Goal: Task Accomplishment & Management: Complete application form

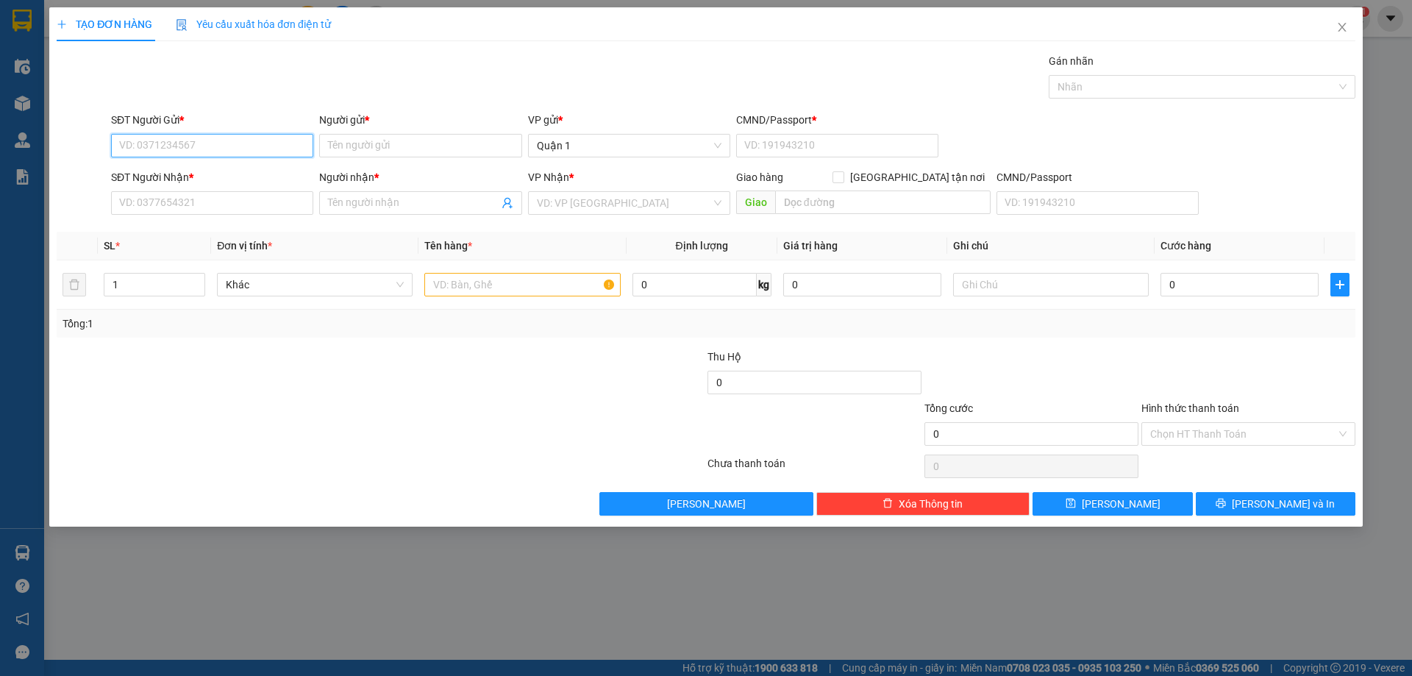
click at [216, 137] on input "SĐT Người Gửi *" at bounding box center [212, 146] width 202 height 24
type input "0866847174"
click at [232, 173] on div "0866847174 - HUYỀN" at bounding box center [212, 175] width 185 height 16
type input "HUYỀN"
type input "1"
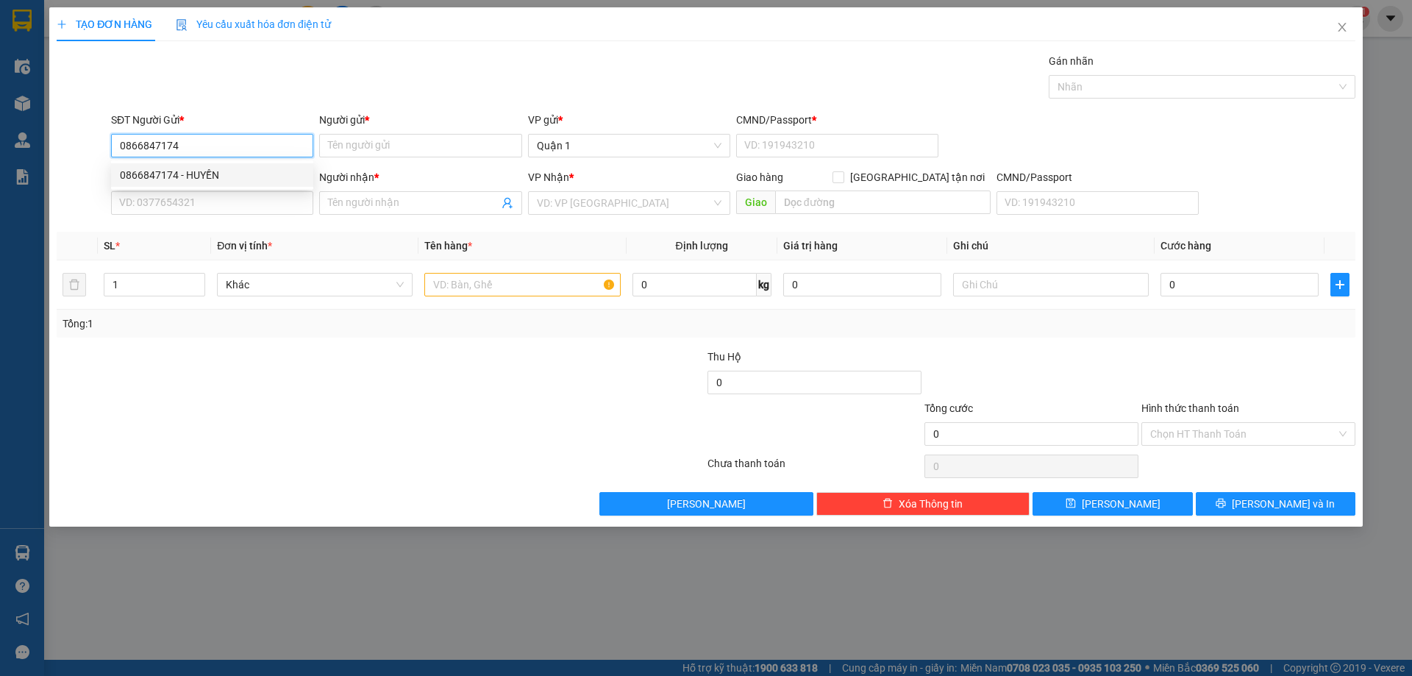
type input "0989523734"
type input "PANDA AUTO"
type input "0866847174"
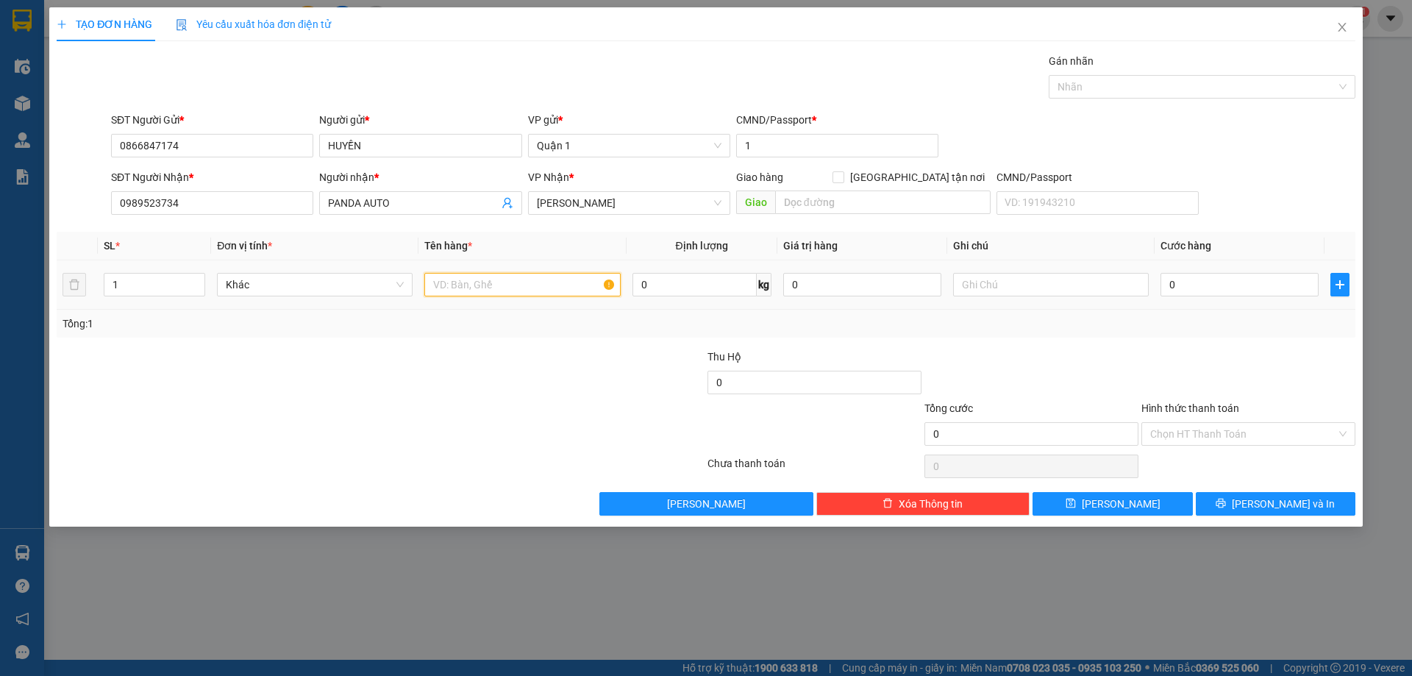
click at [519, 282] on input "text" at bounding box center [522, 285] width 196 height 24
type input "1h vàng"
click at [1182, 284] on input "0" at bounding box center [1240, 285] width 158 height 24
type input "3"
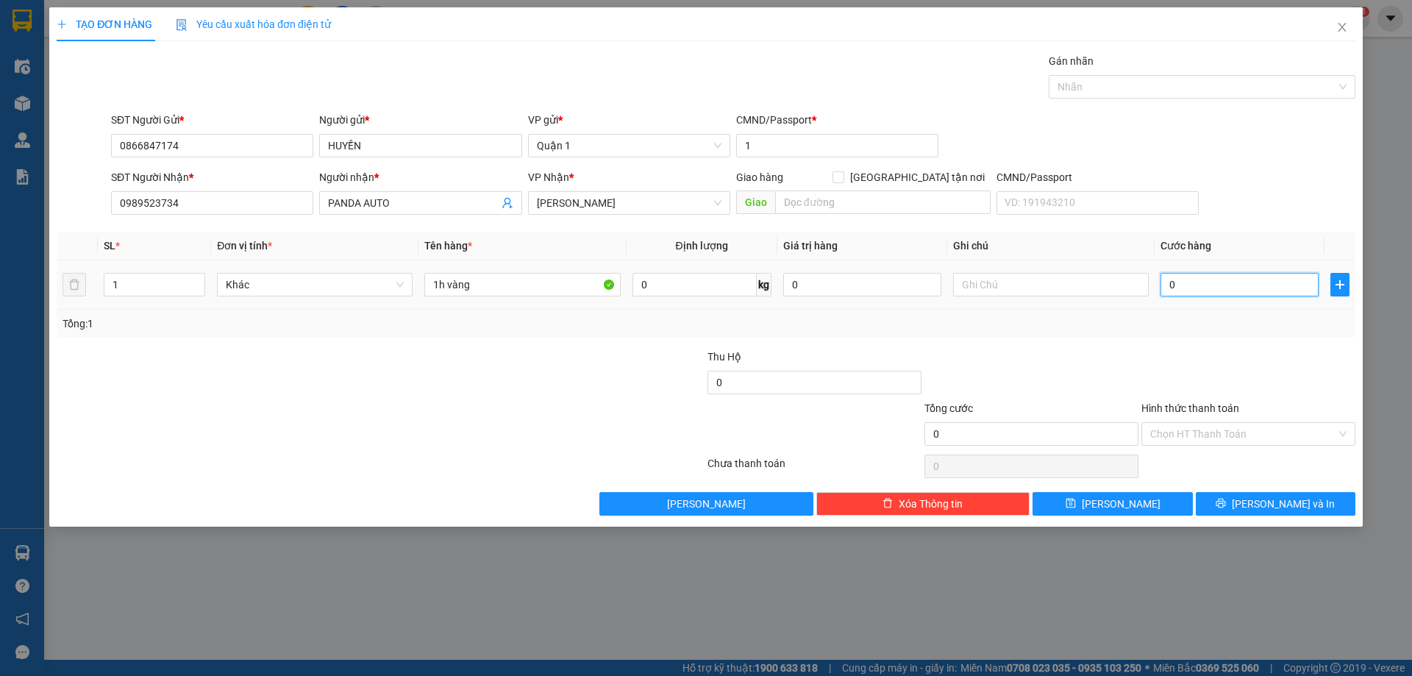
type input "3"
type input "30"
type input "30.000"
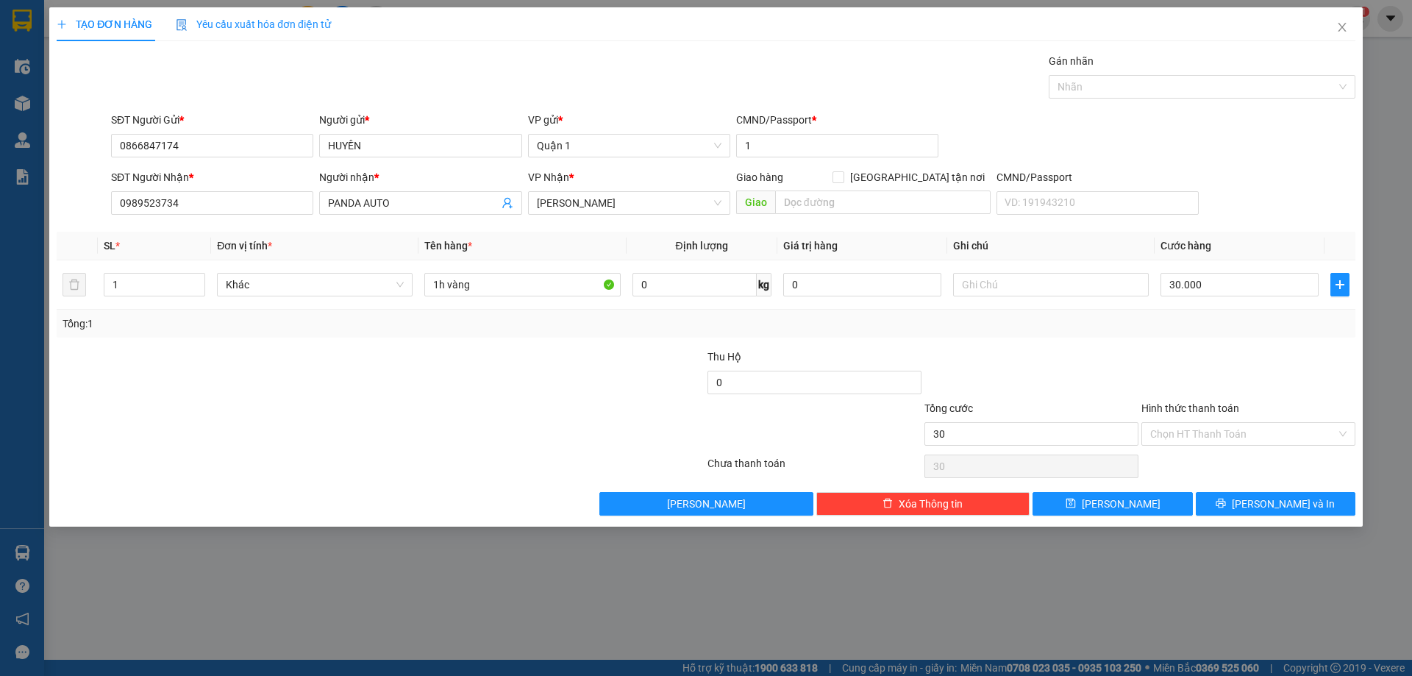
type input "30.000"
click at [1085, 358] on div at bounding box center [1031, 374] width 217 height 51
click at [1129, 505] on span "[PERSON_NAME]" at bounding box center [1121, 504] width 79 height 16
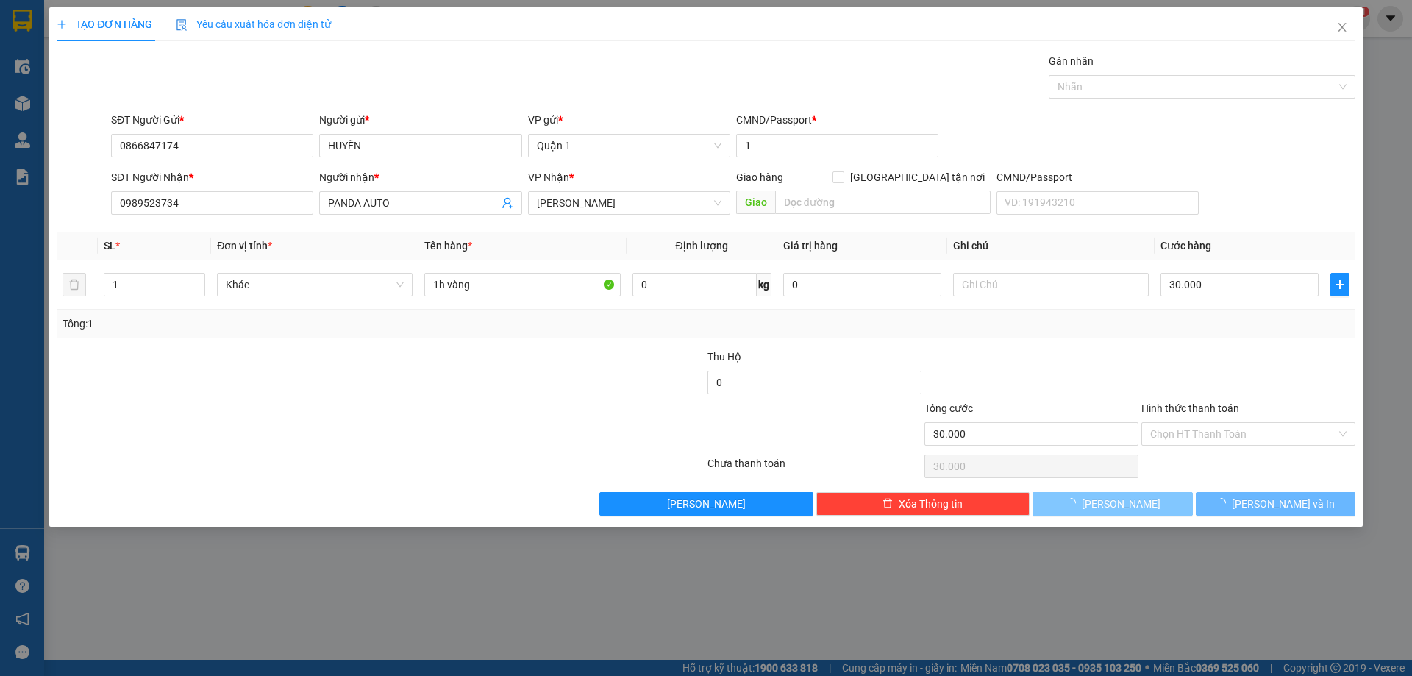
type input "0"
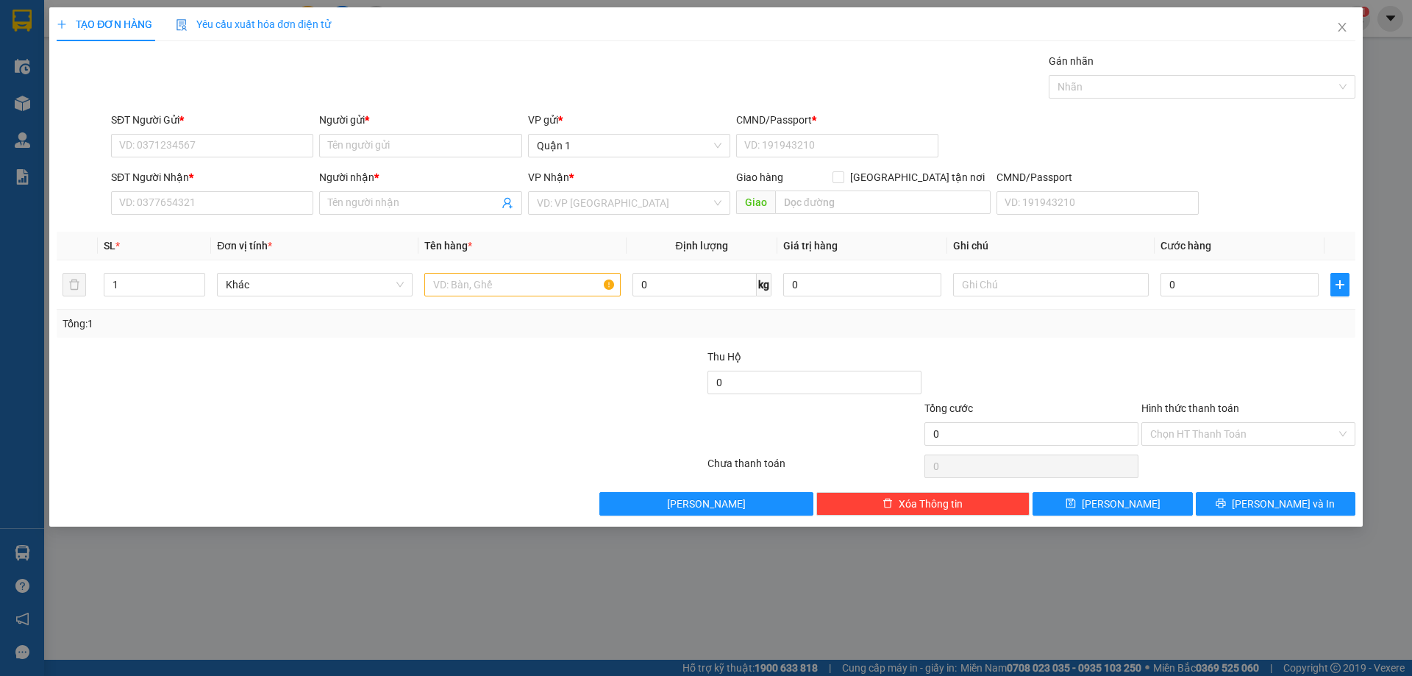
click at [304, 57] on div "Gán nhãn Nhãn" at bounding box center [733, 78] width 1251 height 51
click at [1343, 19] on span "Close" at bounding box center [1342, 27] width 41 height 41
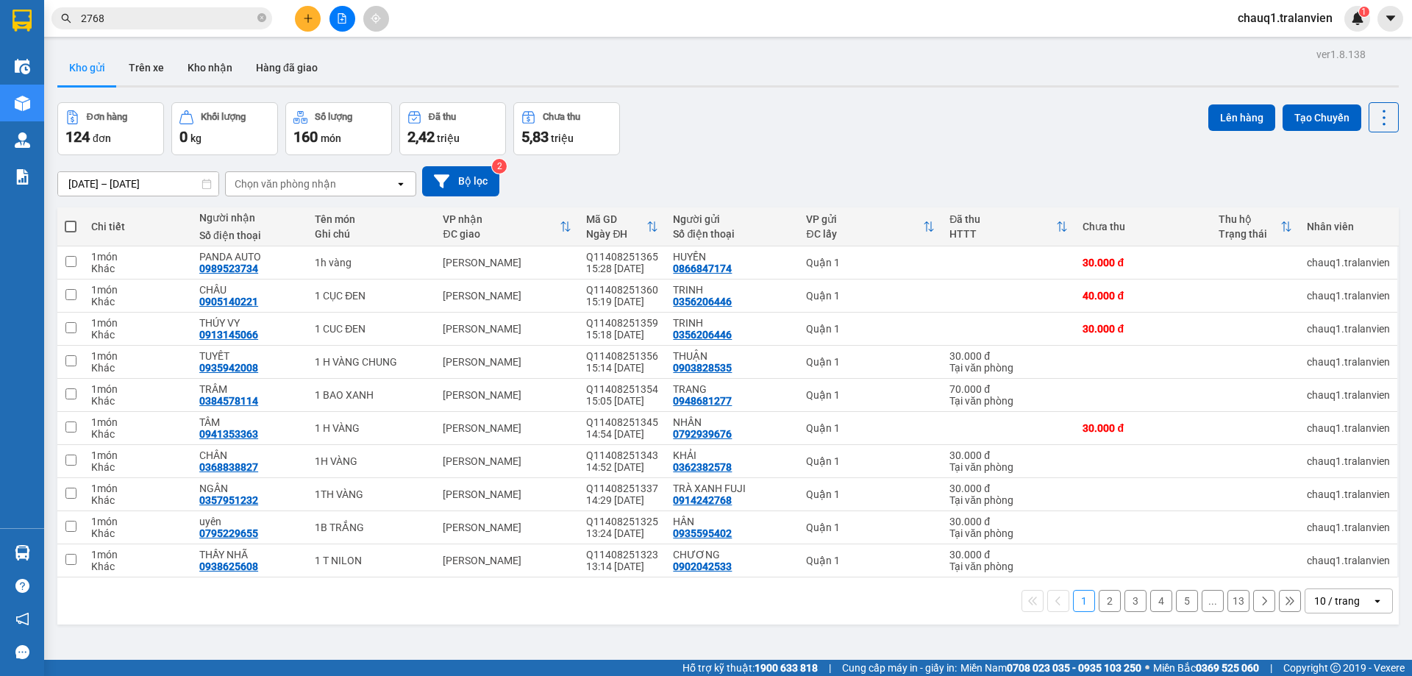
click at [313, 15] on button at bounding box center [308, 19] width 26 height 26
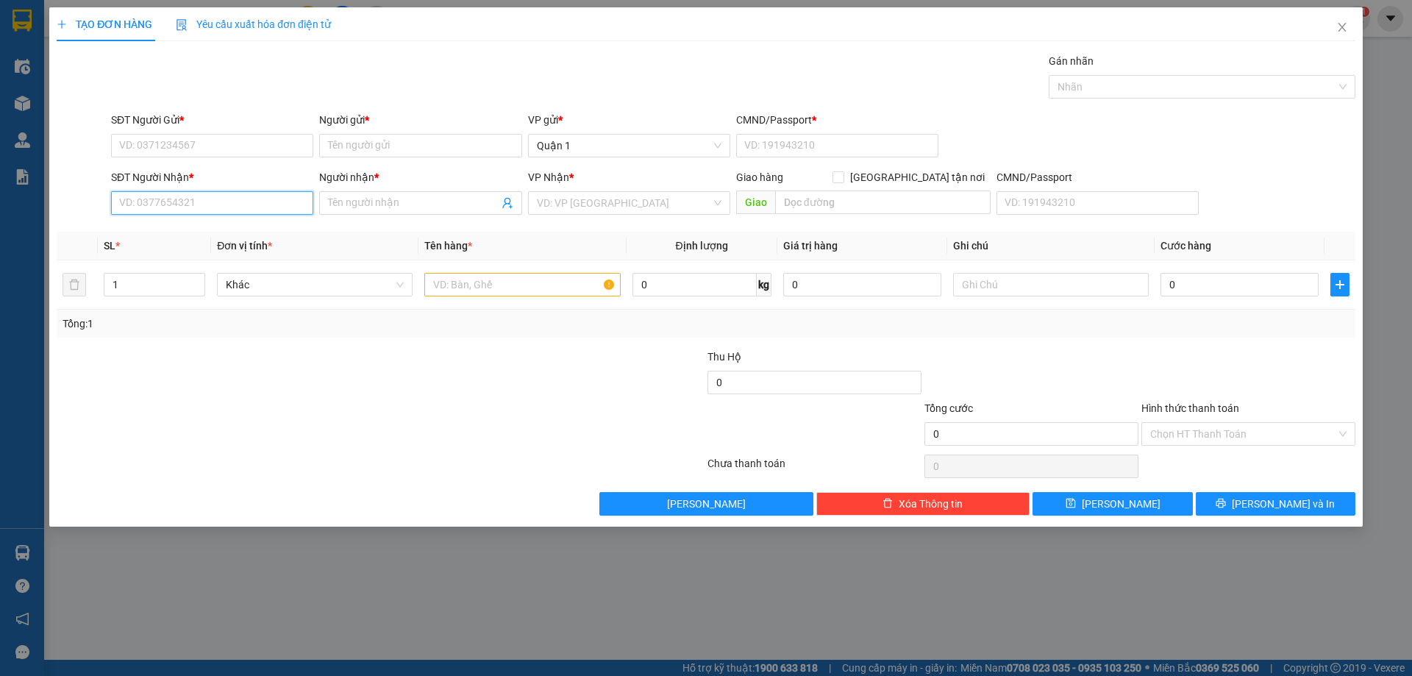
click at [247, 204] on input "SĐT Người Nhận *" at bounding box center [212, 203] width 202 height 24
type input "0374576400"
click at [395, 203] on input "Người nhận *" at bounding box center [413, 203] width 170 height 16
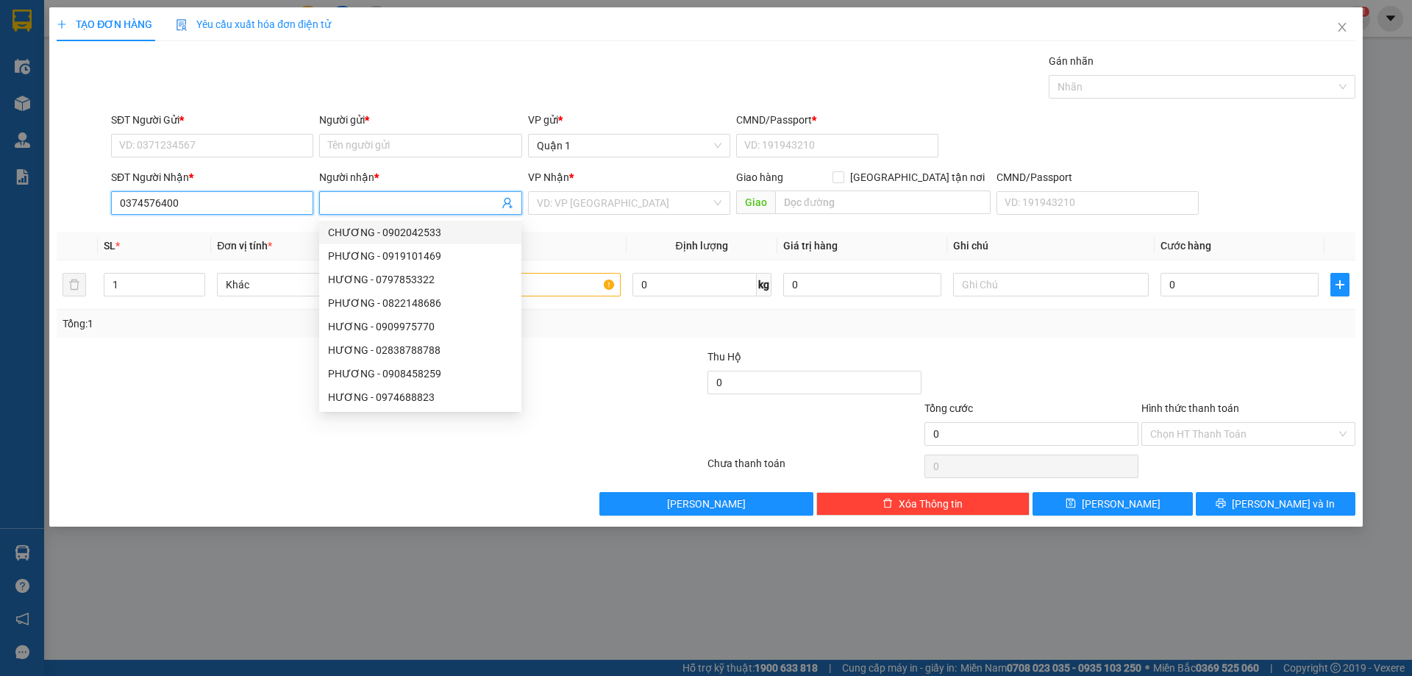
click at [227, 202] on input "0374576400" at bounding box center [212, 203] width 202 height 24
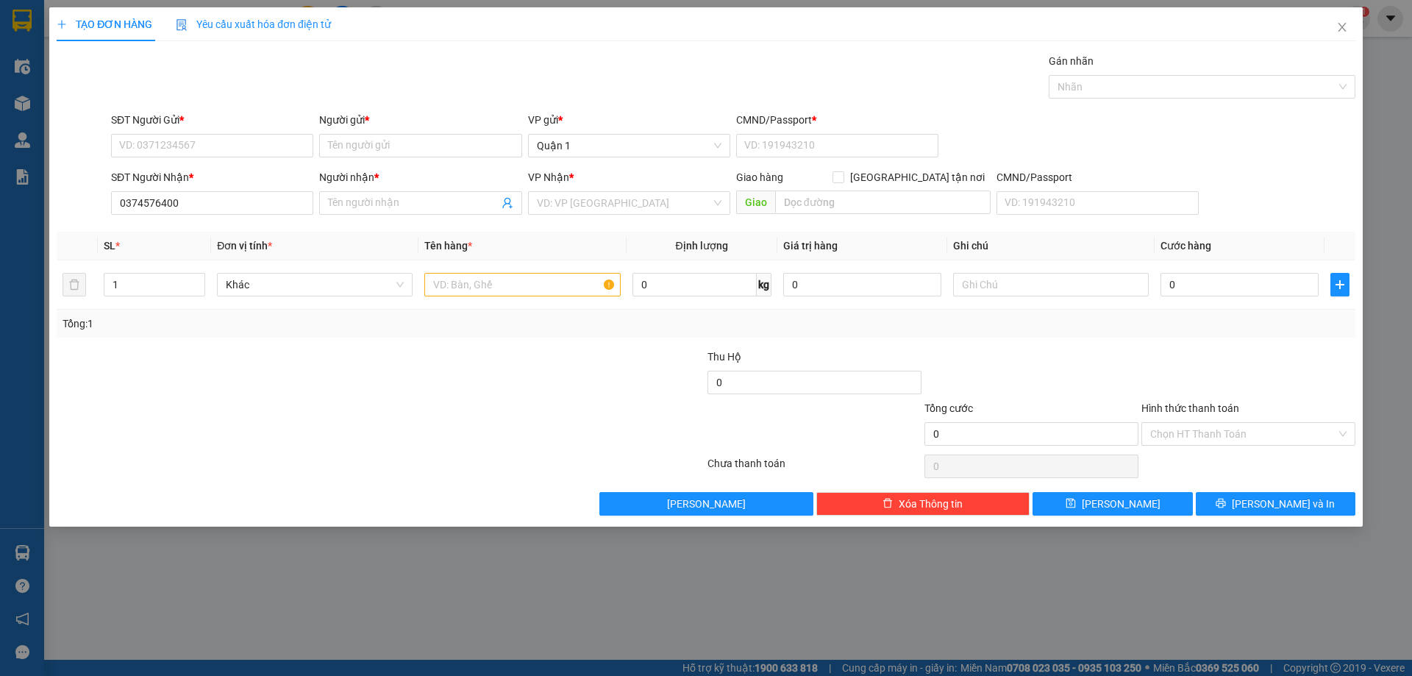
click at [416, 191] on div "Người nhận *" at bounding box center [420, 180] width 202 height 22
click at [403, 200] on input "Người nhận *" at bounding box center [413, 203] width 170 height 16
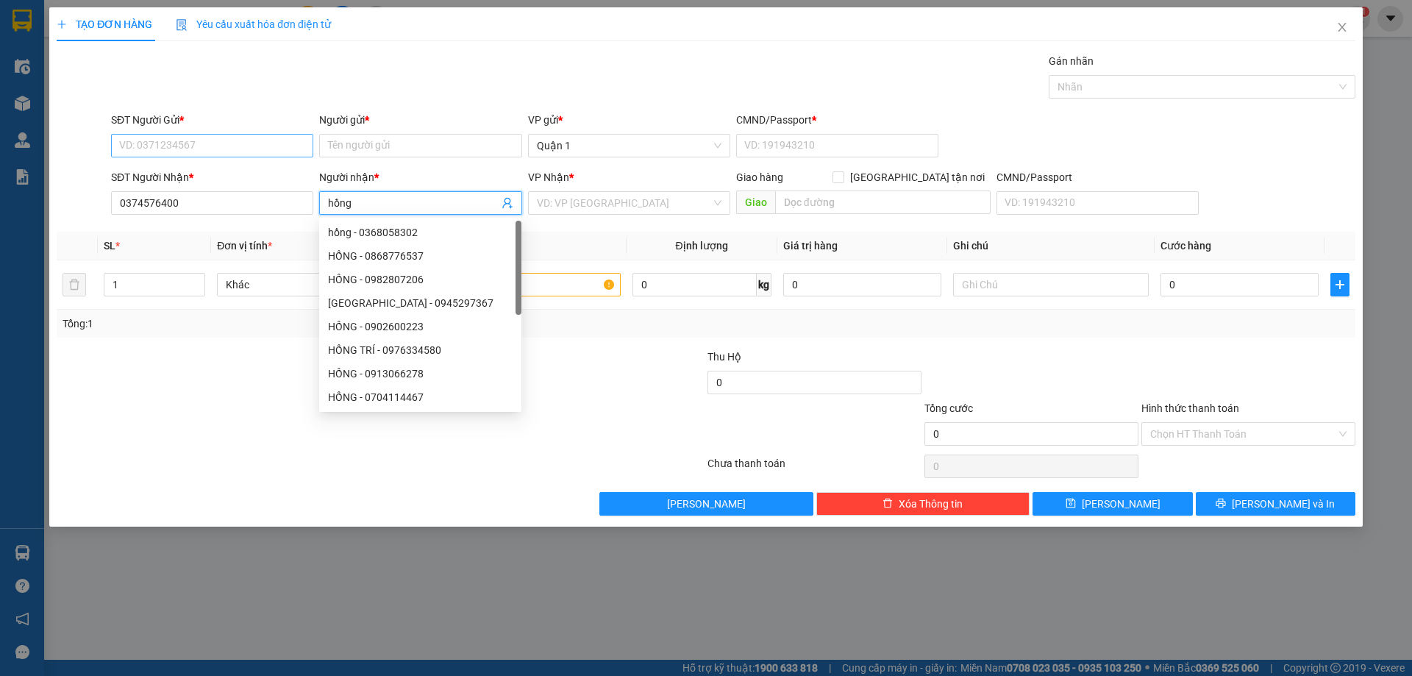
type input "hồng"
click at [227, 142] on input "SĐT Người Gửi *" at bounding box center [212, 146] width 202 height 24
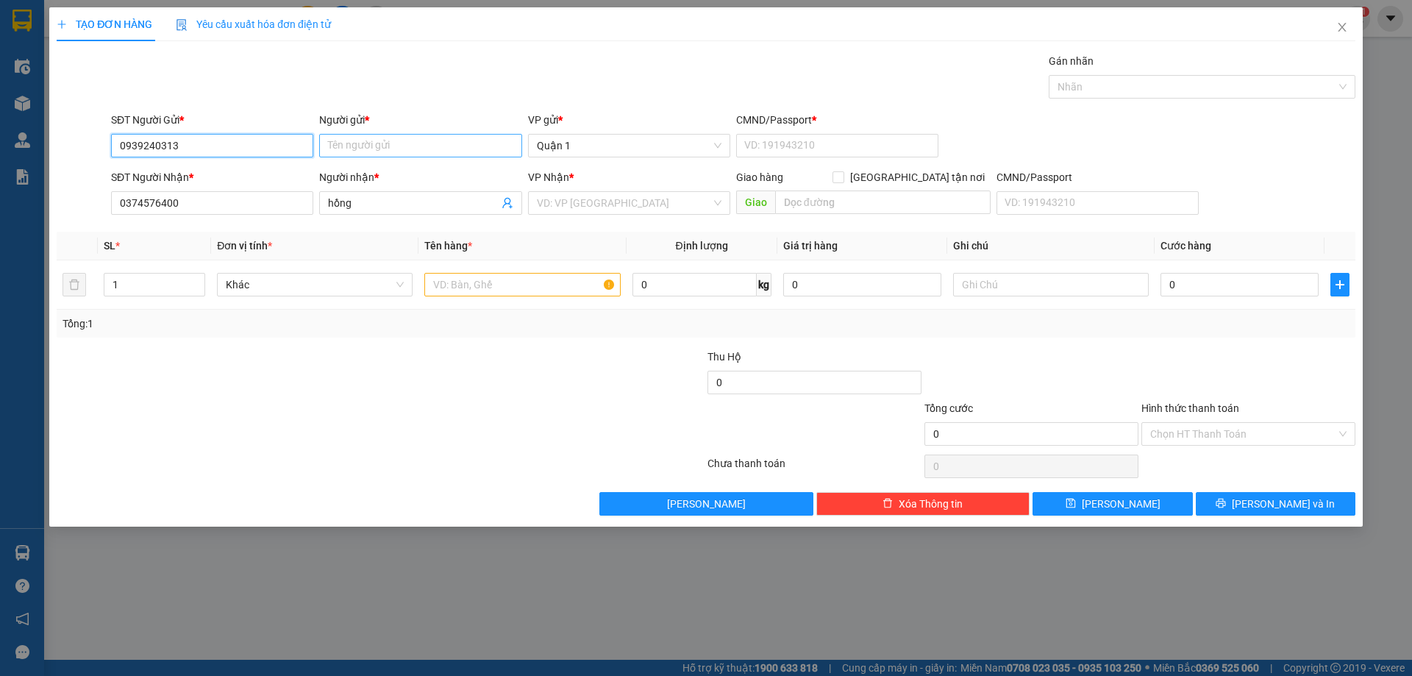
type input "0939240313"
click at [405, 149] on input "Người gửi *" at bounding box center [420, 146] width 202 height 24
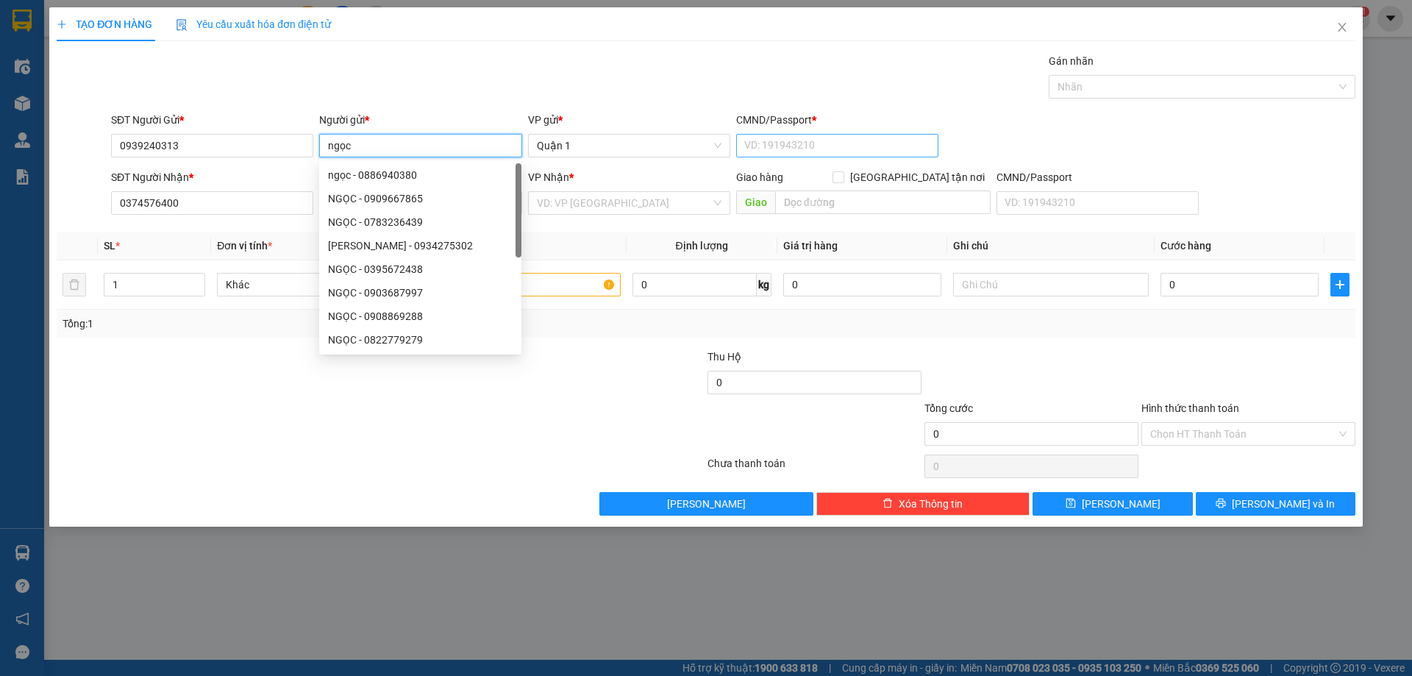
type input "ngọc"
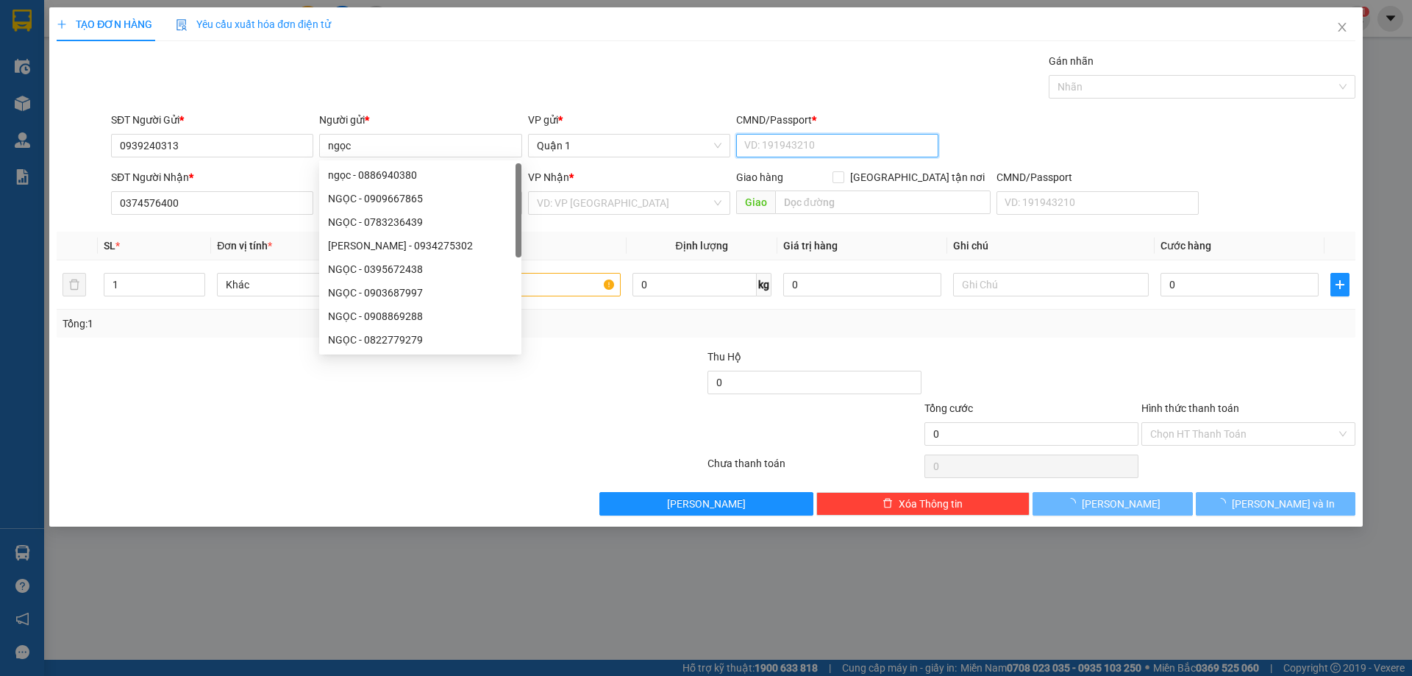
click at [825, 142] on input "CMND/Passport *" at bounding box center [837, 146] width 202 height 24
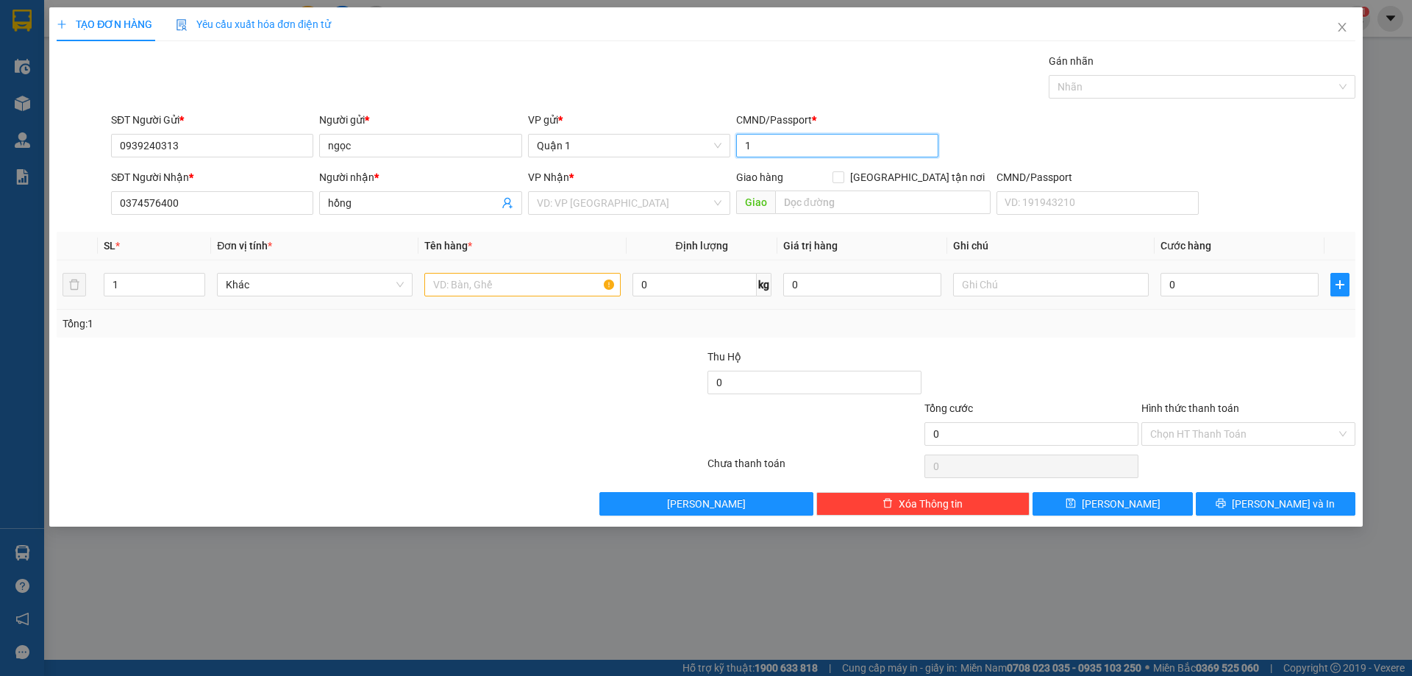
type input "1"
click at [556, 290] on input "text" at bounding box center [522, 285] width 196 height 24
type input "1b trắng"
click at [1201, 294] on input "0" at bounding box center [1240, 285] width 158 height 24
type input "5"
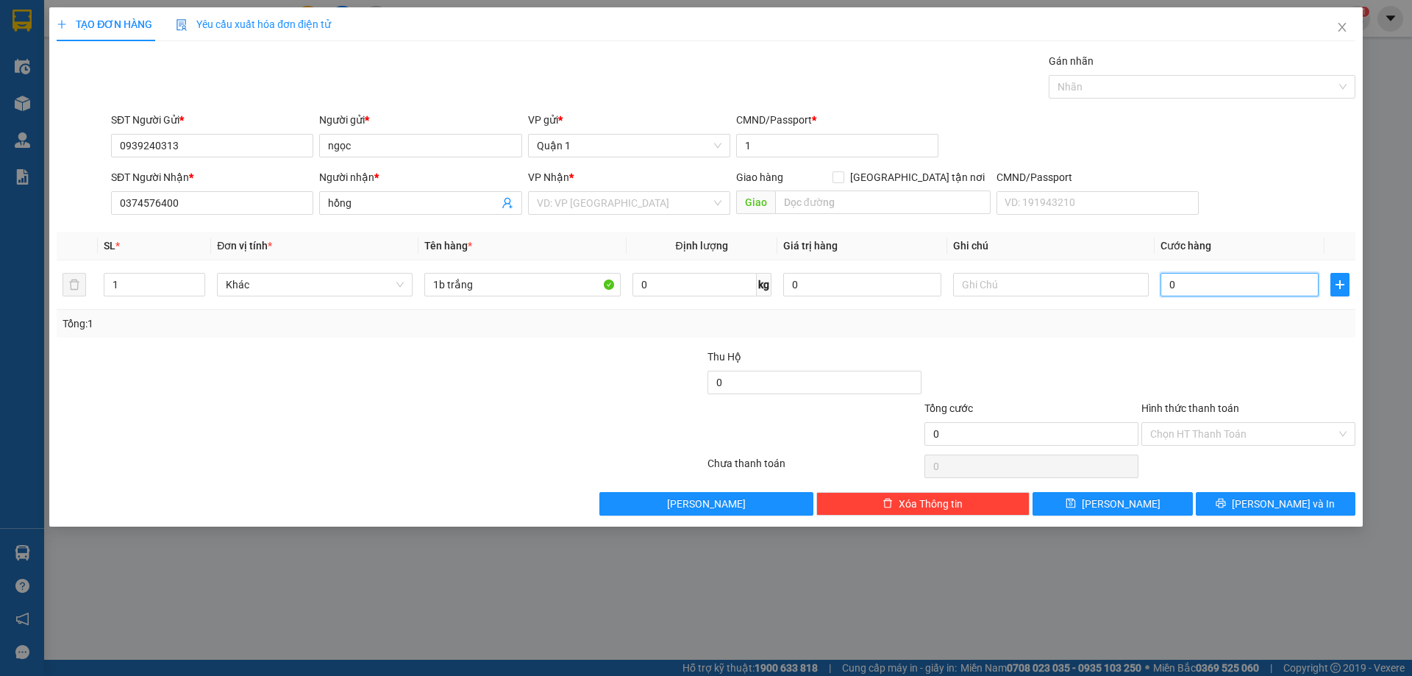
type input "5"
type input "50"
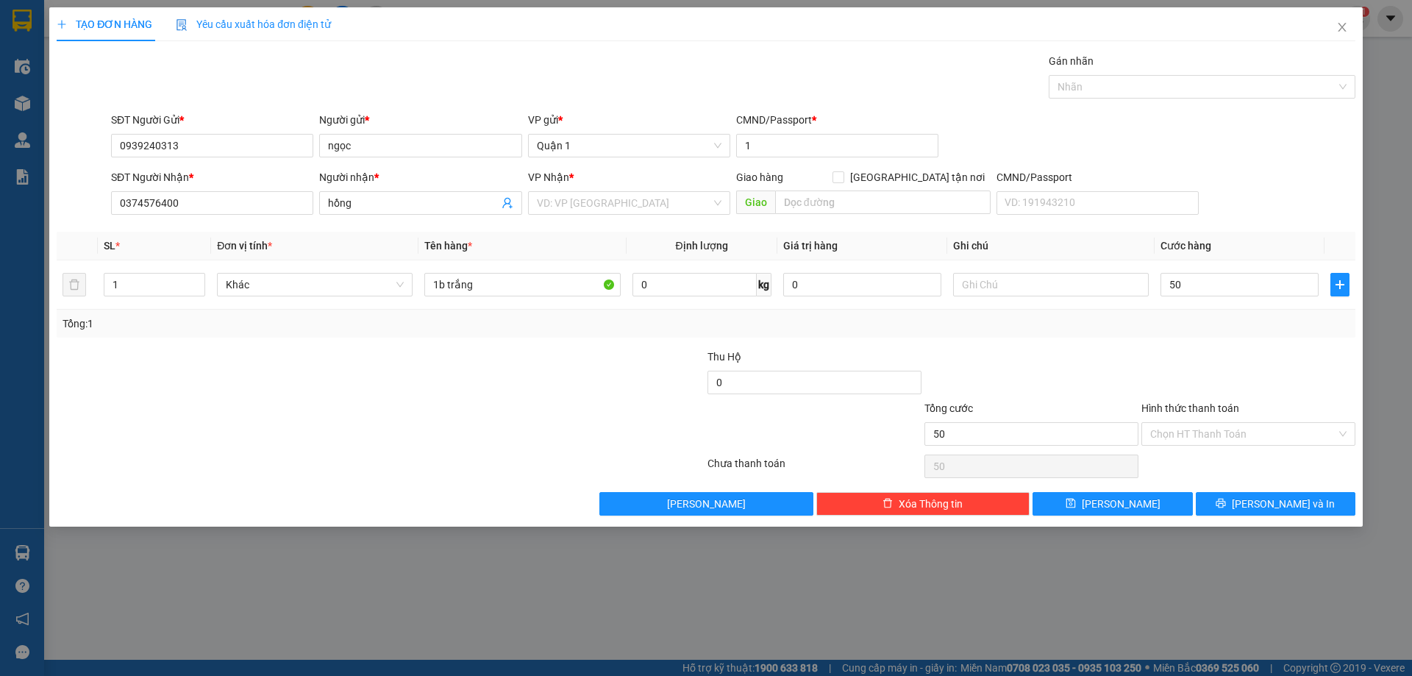
type input "50.000"
click at [1159, 361] on div at bounding box center [1248, 374] width 217 height 51
click at [1264, 429] on input "Hình thức thanh toán" at bounding box center [1243, 434] width 186 height 22
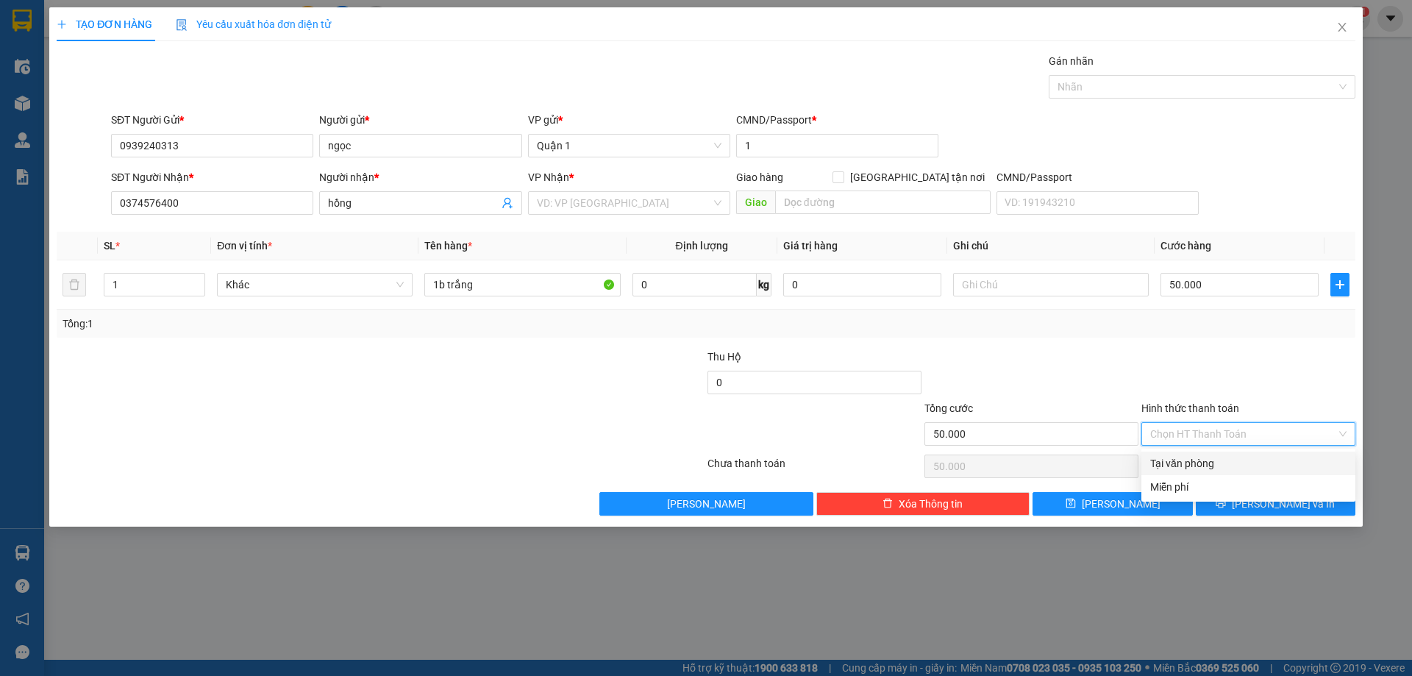
click at [1230, 469] on div "Tại văn phòng" at bounding box center [1248, 463] width 196 height 16
type input "0"
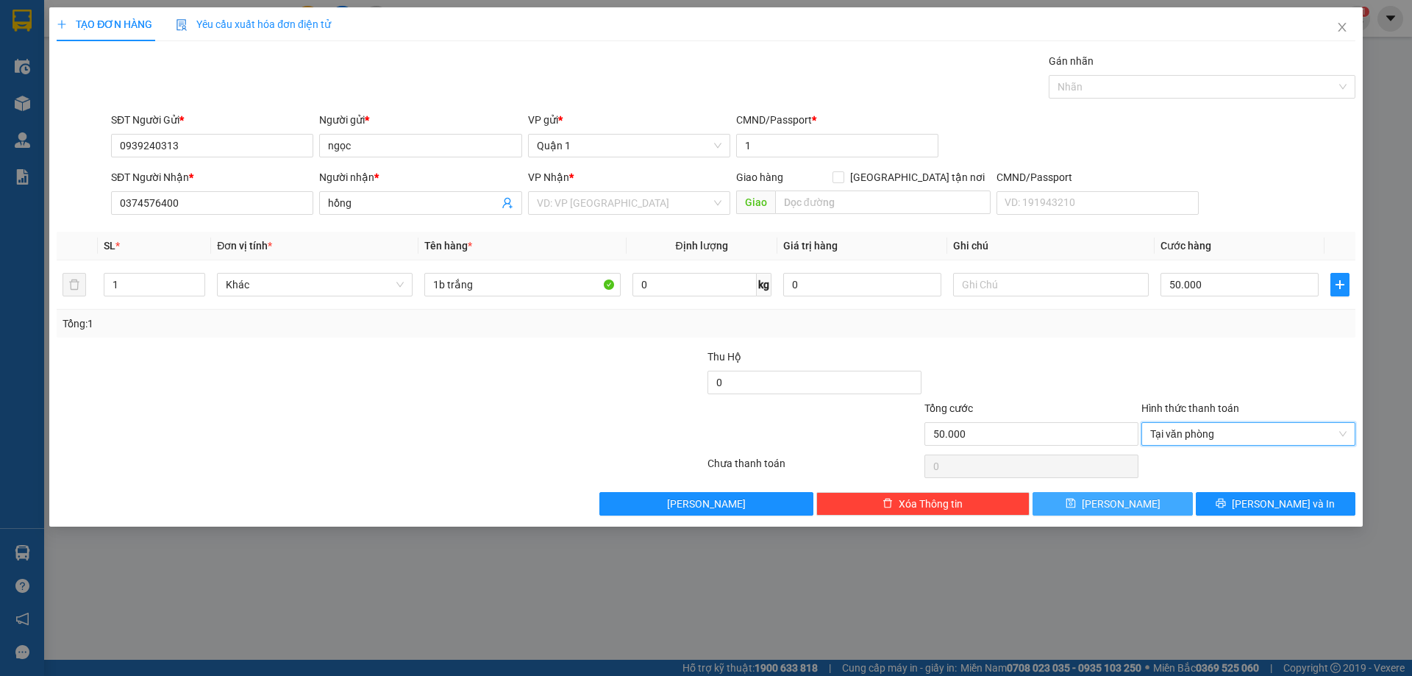
click at [1151, 503] on button "[PERSON_NAME]" at bounding box center [1113, 504] width 160 height 24
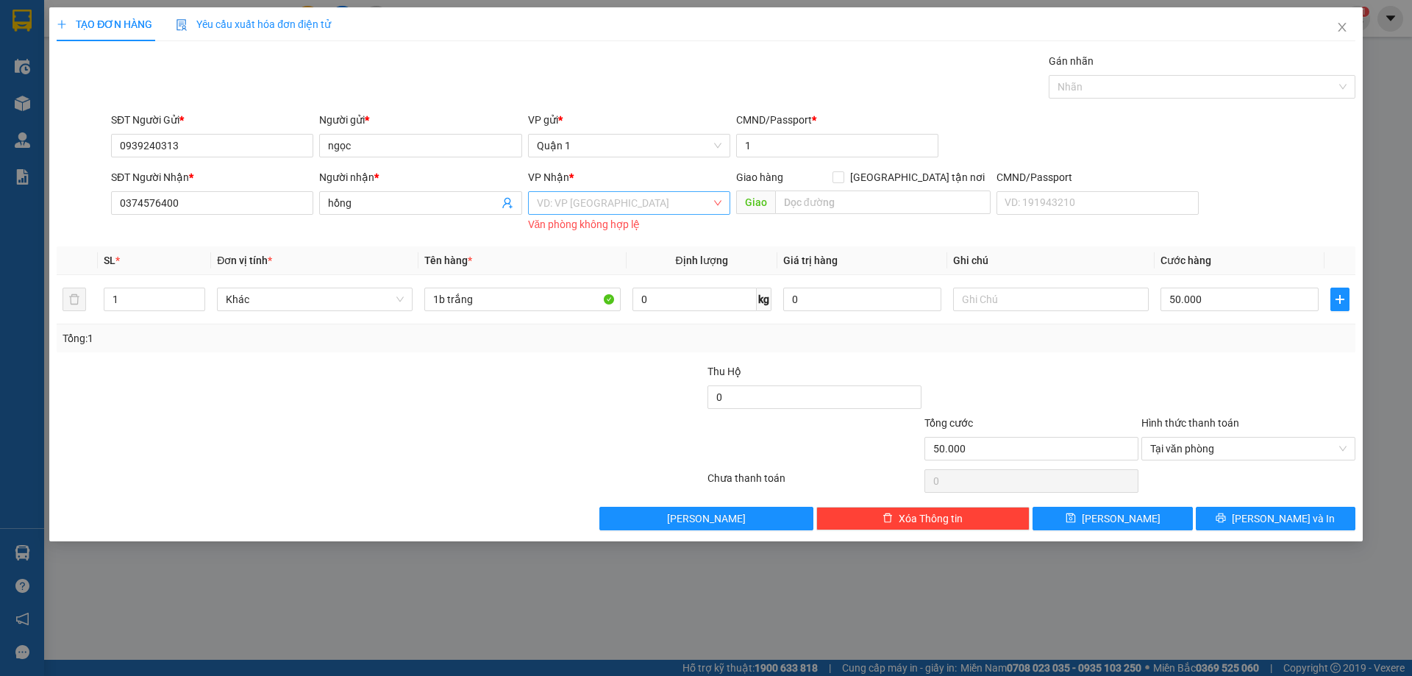
click at [626, 195] on input "search" at bounding box center [624, 203] width 174 height 22
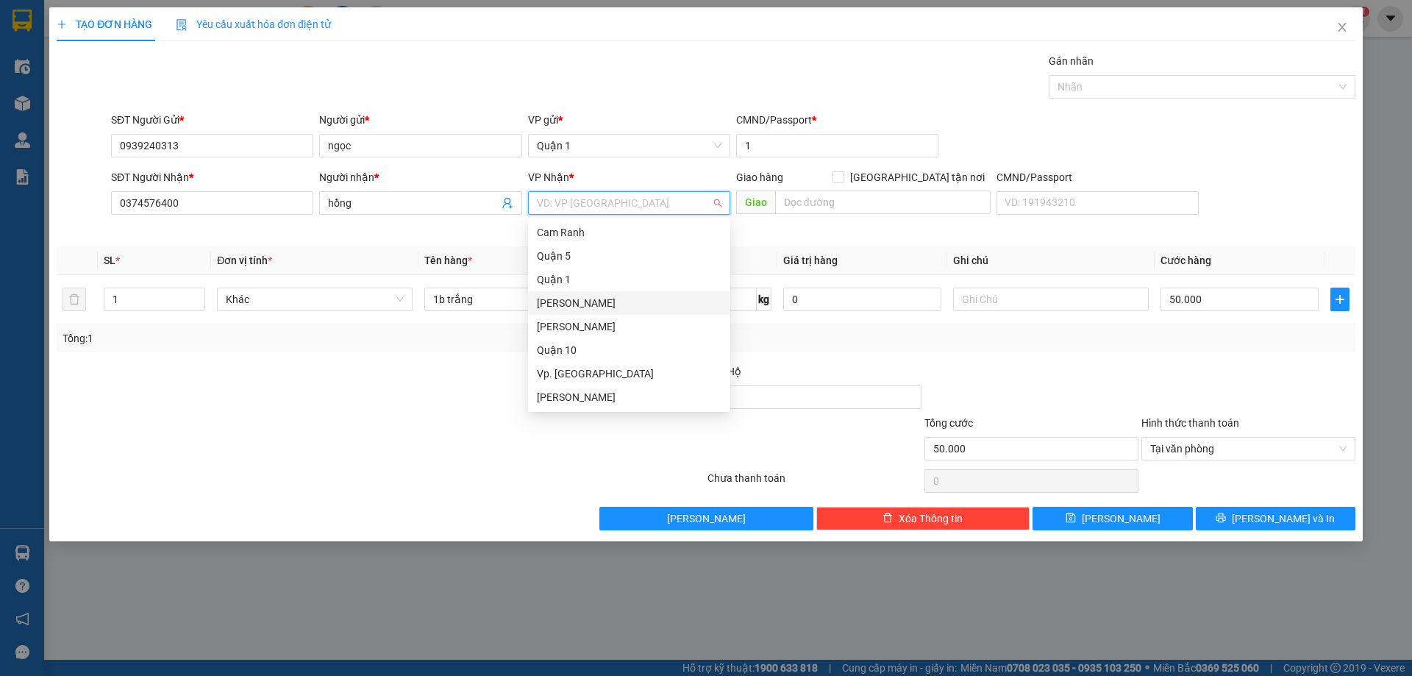
click at [639, 301] on div "[PERSON_NAME]" at bounding box center [629, 303] width 185 height 16
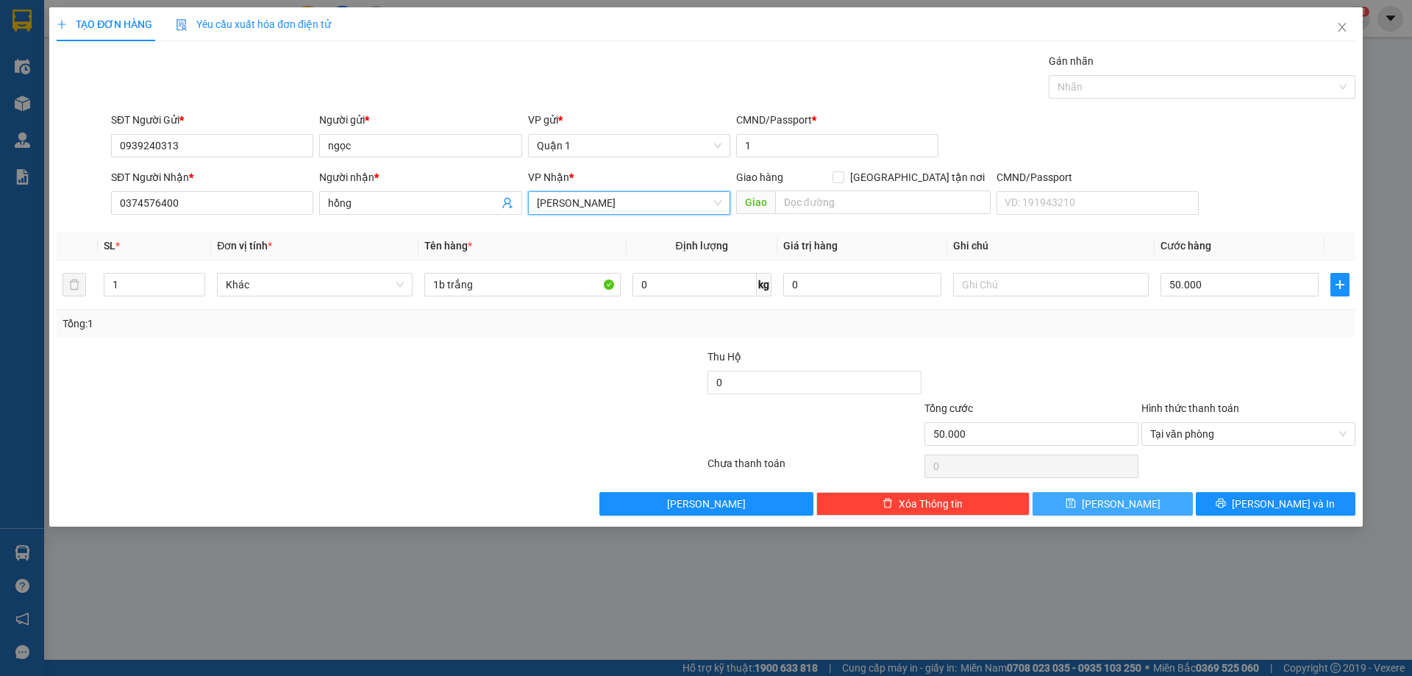
click at [1165, 495] on button "[PERSON_NAME]" at bounding box center [1113, 504] width 160 height 24
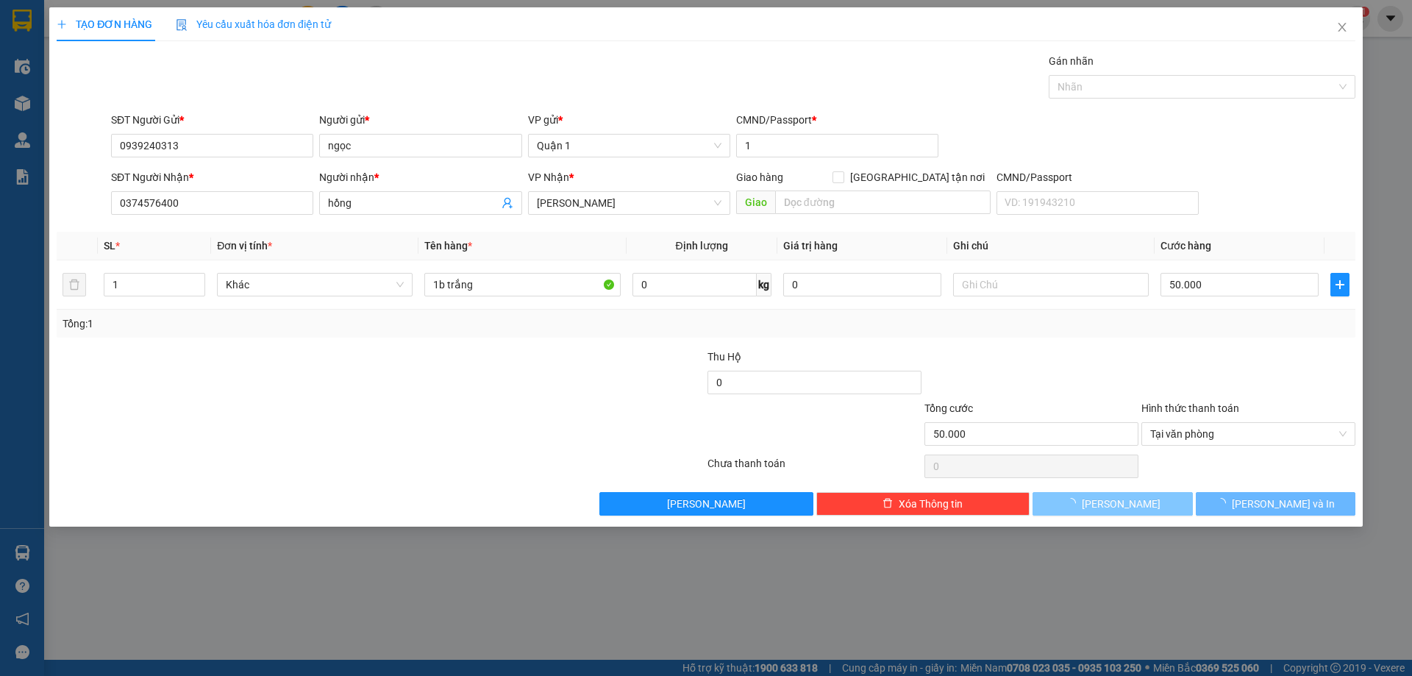
type input "0"
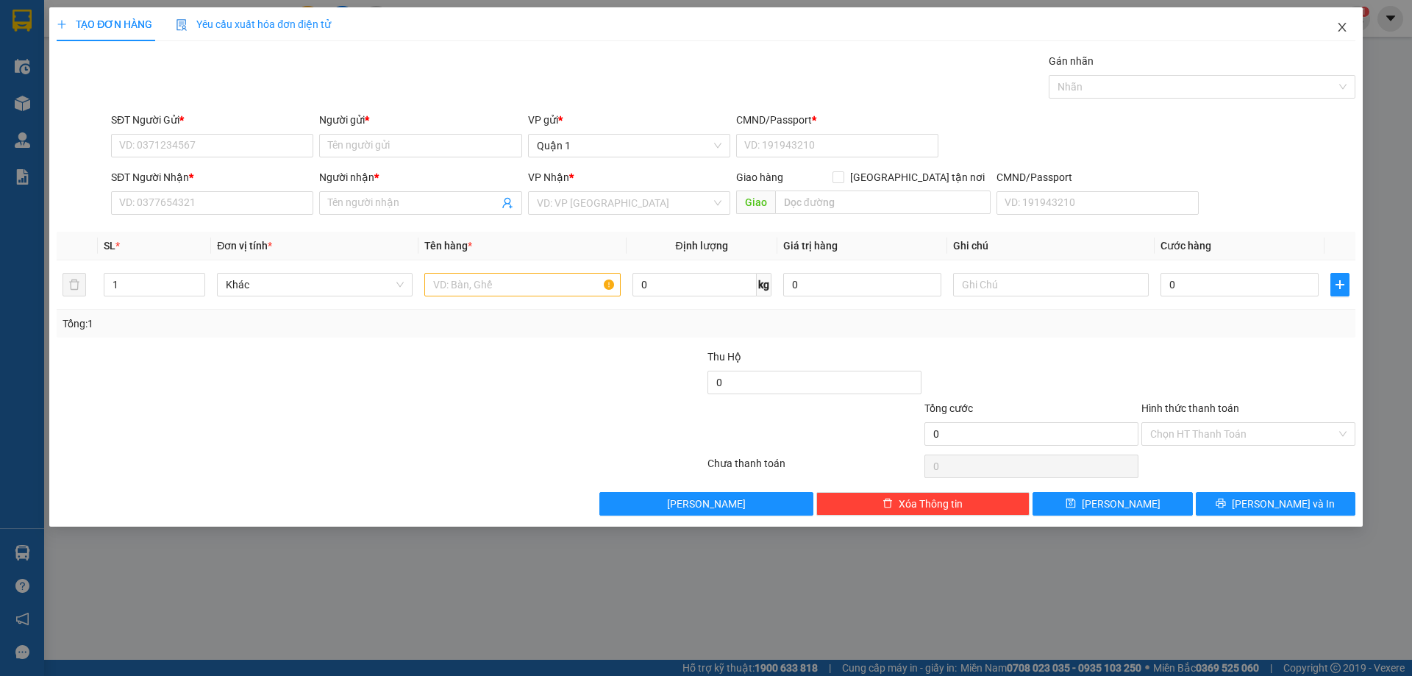
click at [1345, 33] on icon "close" at bounding box center [1343, 27] width 12 height 12
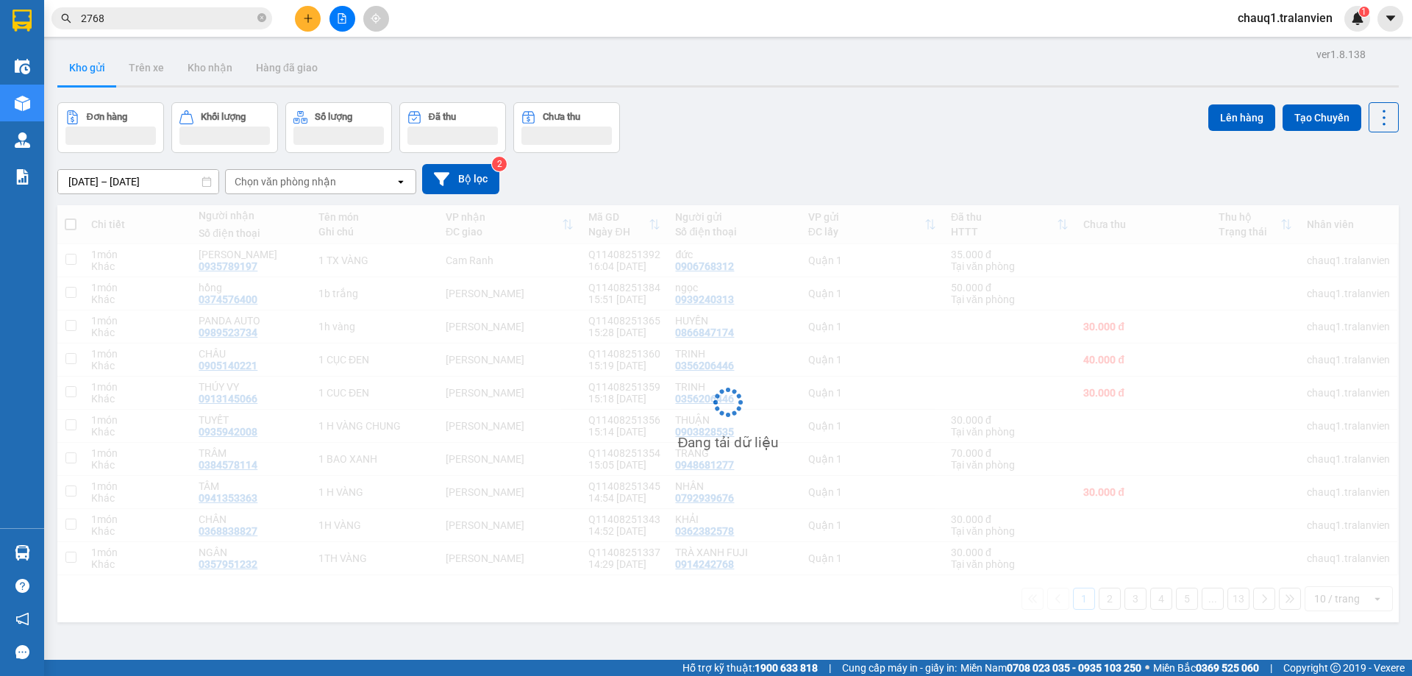
click at [182, 15] on input "2768" at bounding box center [168, 18] width 174 height 16
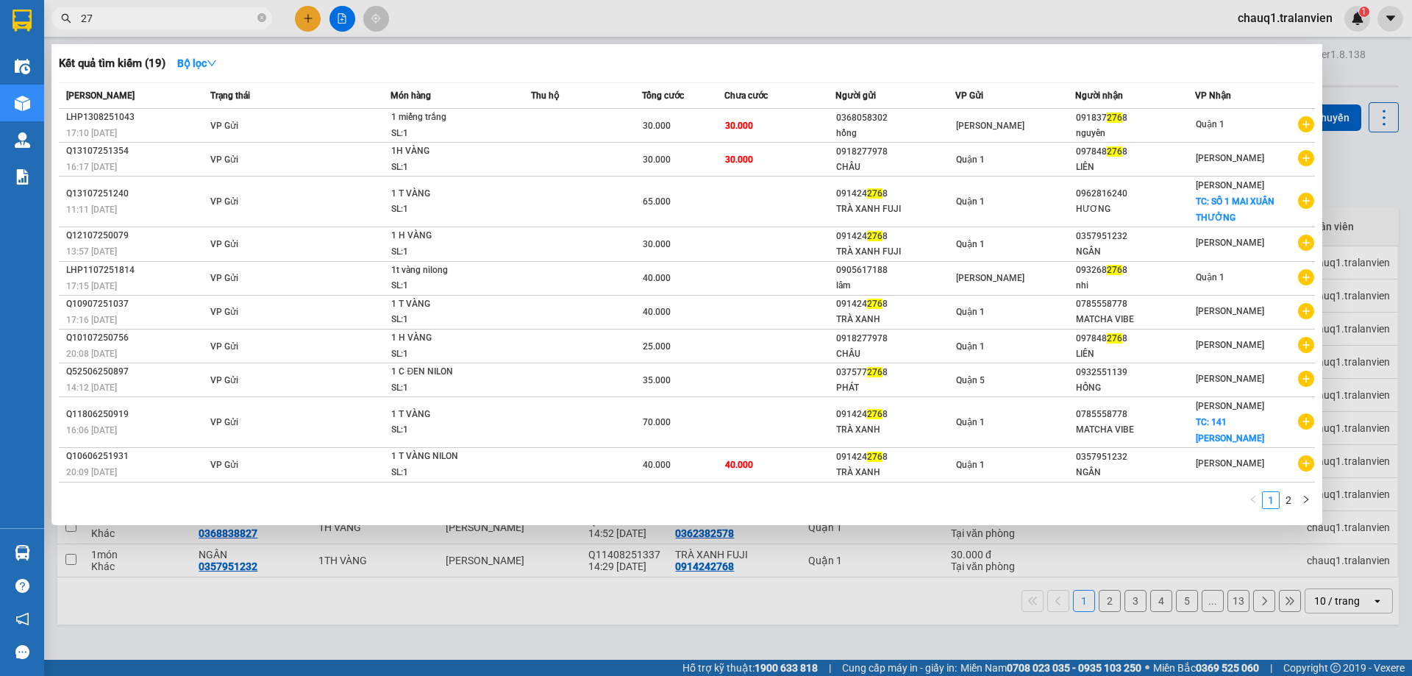
type input "2"
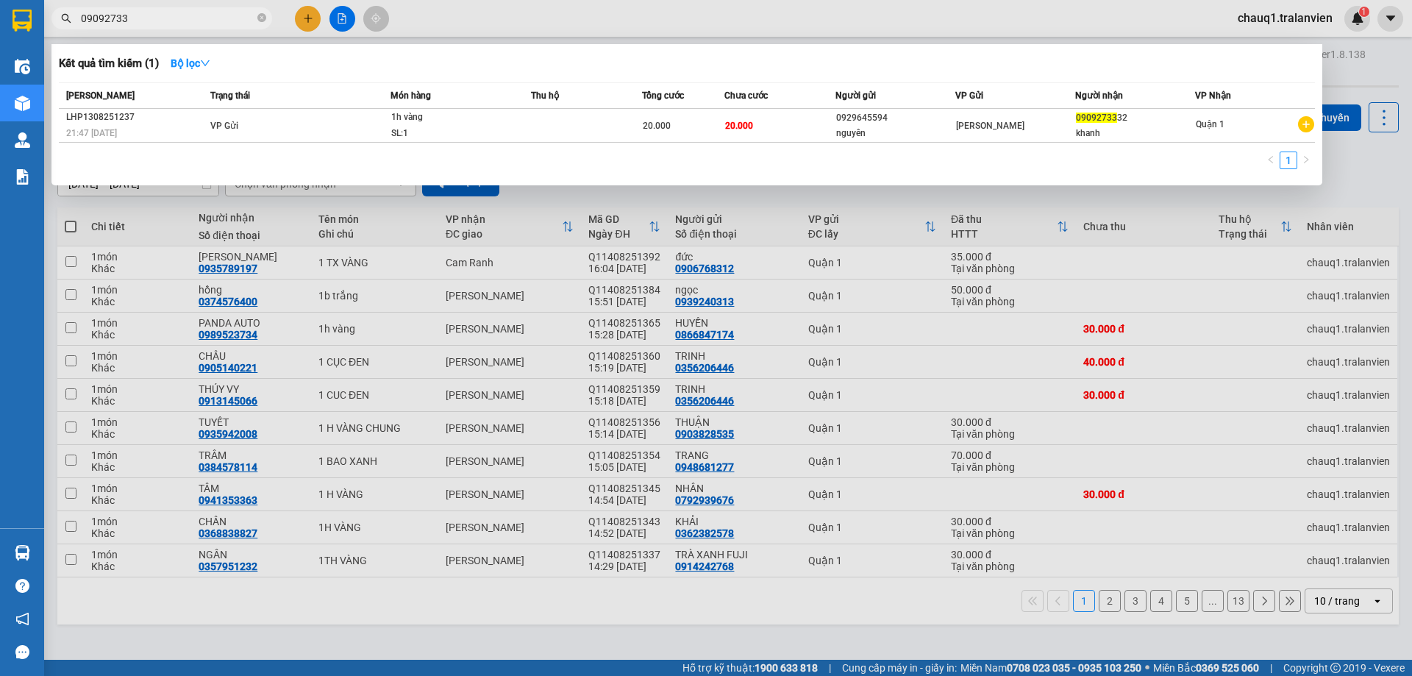
type input "09092733"
